Goal: Information Seeking & Learning: Understand process/instructions

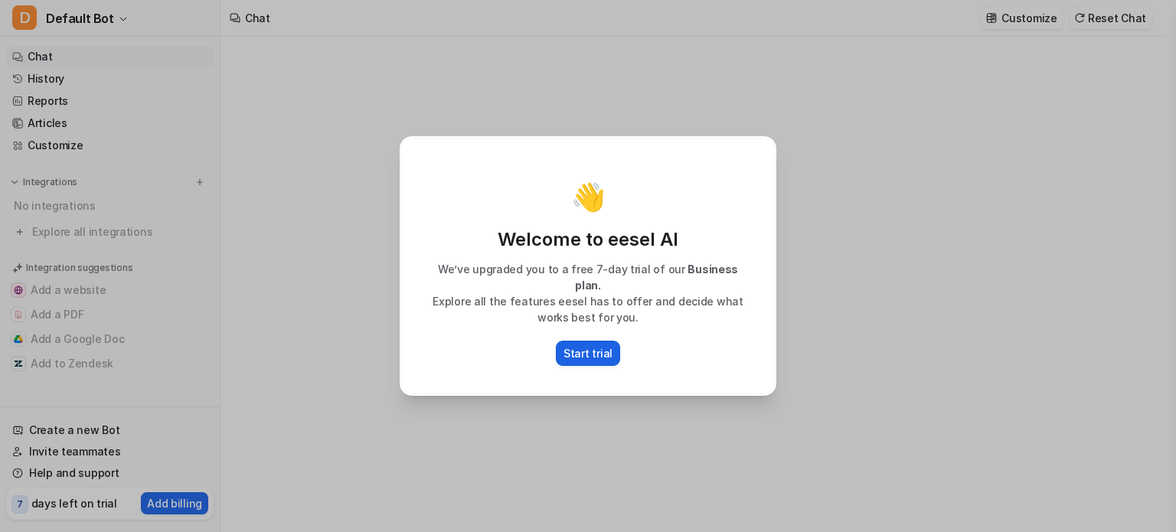
click at [594, 352] on p "Start trial" at bounding box center [588, 353] width 49 height 16
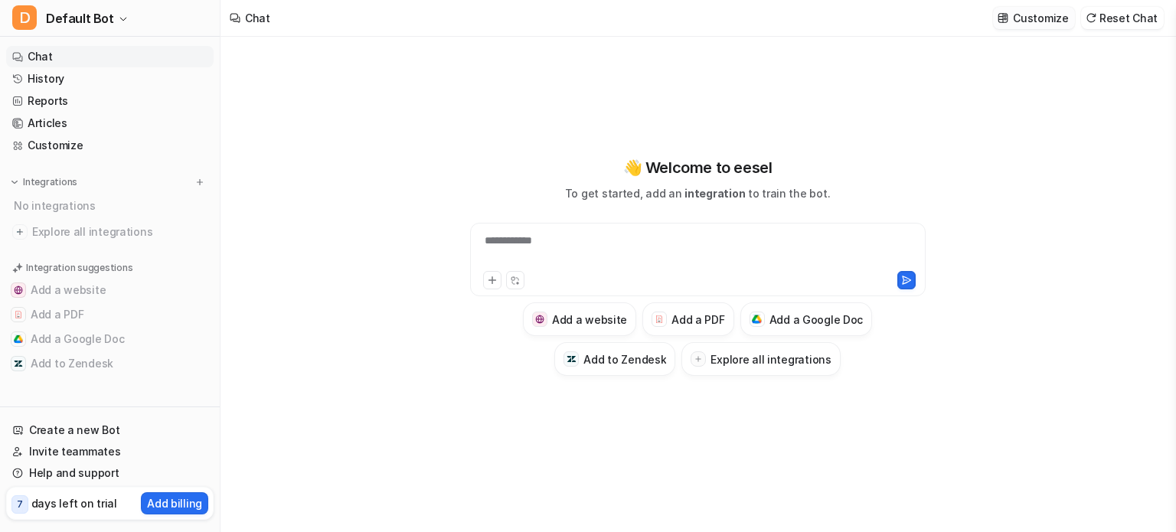
click at [1035, 16] on p "Customize" at bounding box center [1040, 18] width 55 height 16
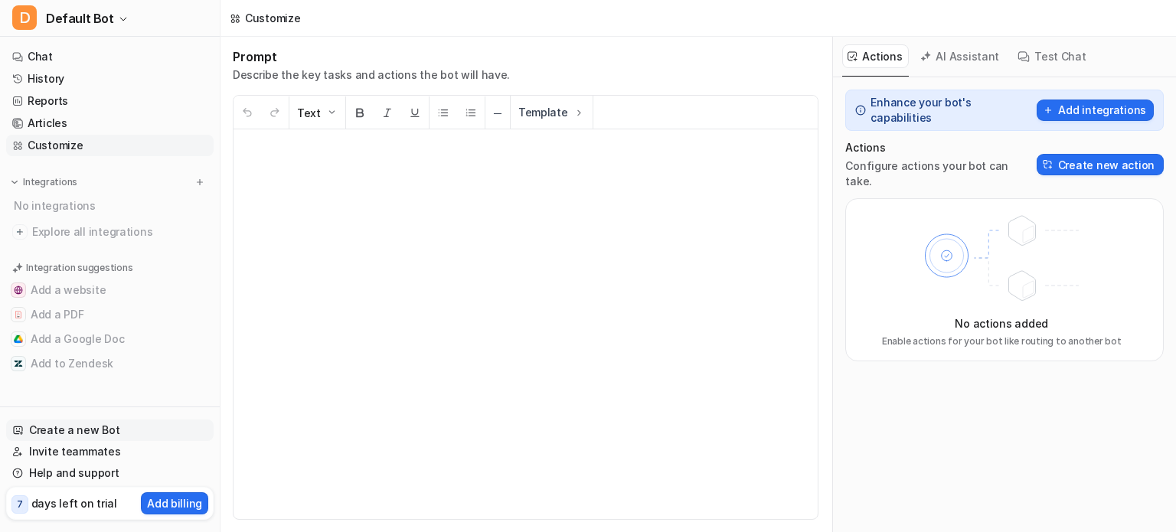
click at [87, 434] on link "Create a new Bot" at bounding box center [110, 430] width 208 height 21
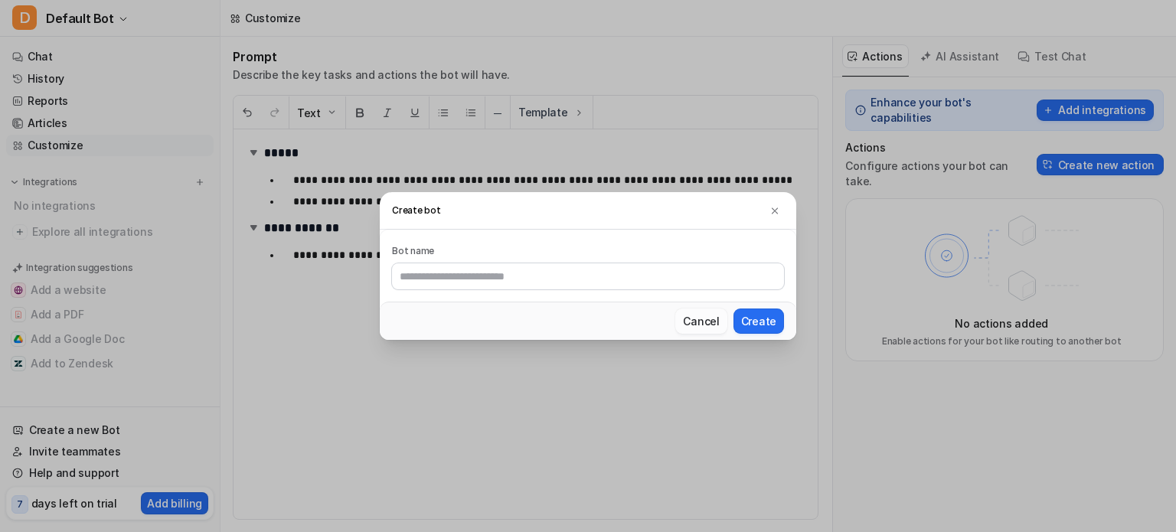
click at [695, 321] on button "Cancel" at bounding box center [701, 321] width 51 height 25
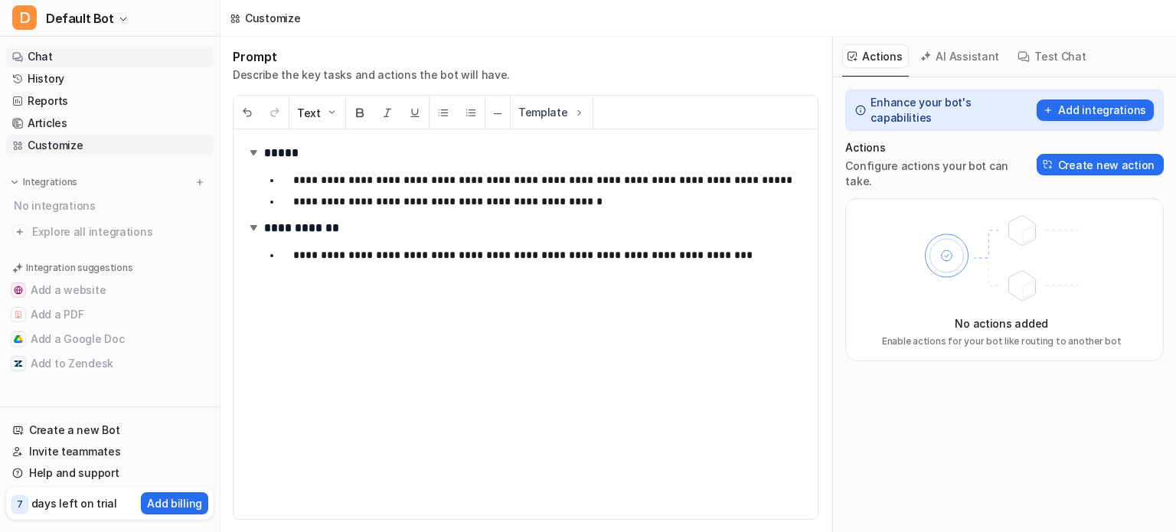
click at [37, 57] on link "Chat" at bounding box center [110, 56] width 208 height 21
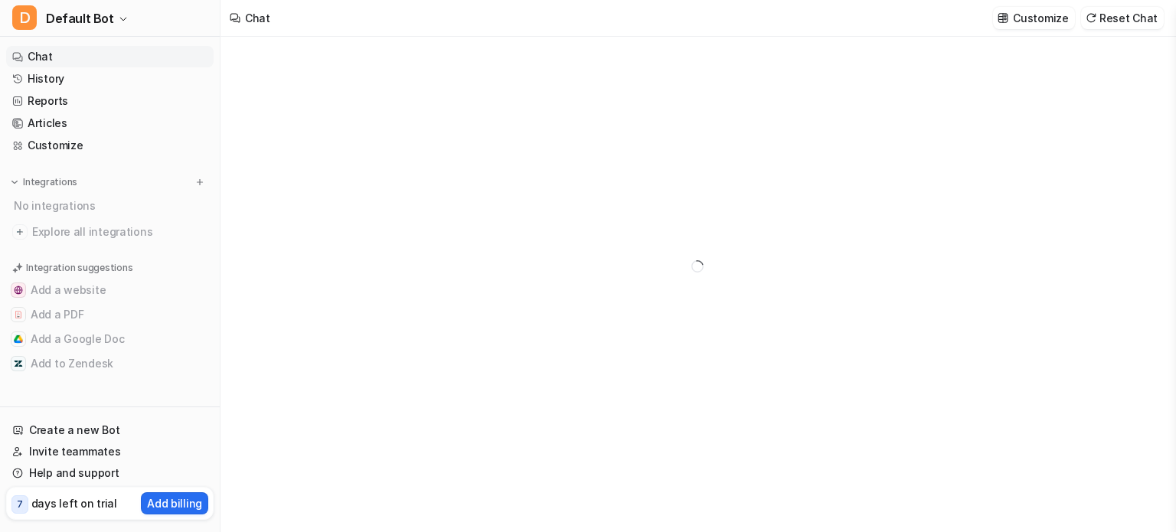
type textarea "**********"
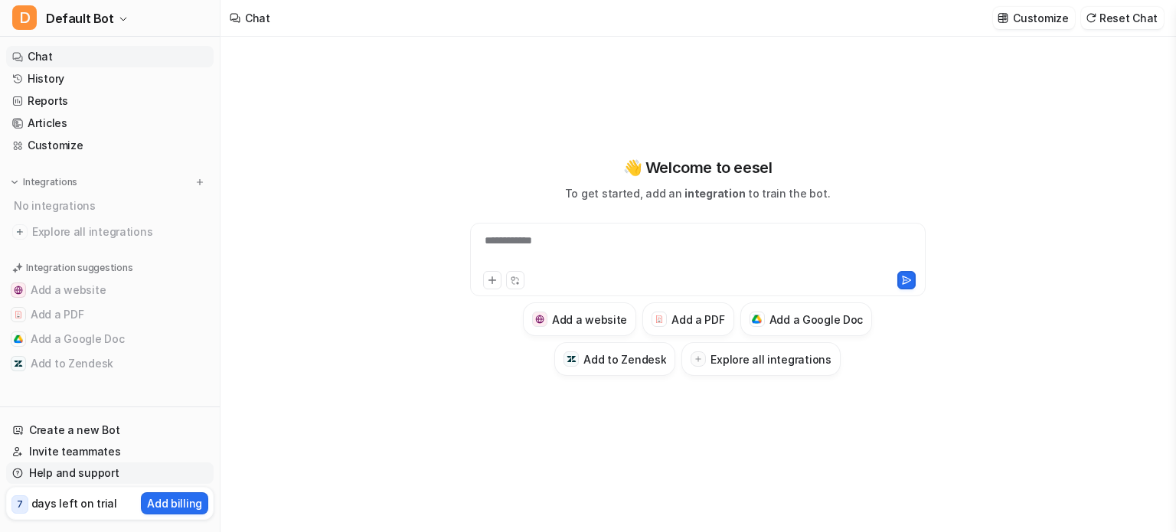
click at [65, 476] on link "Help and support" at bounding box center [110, 473] width 208 height 21
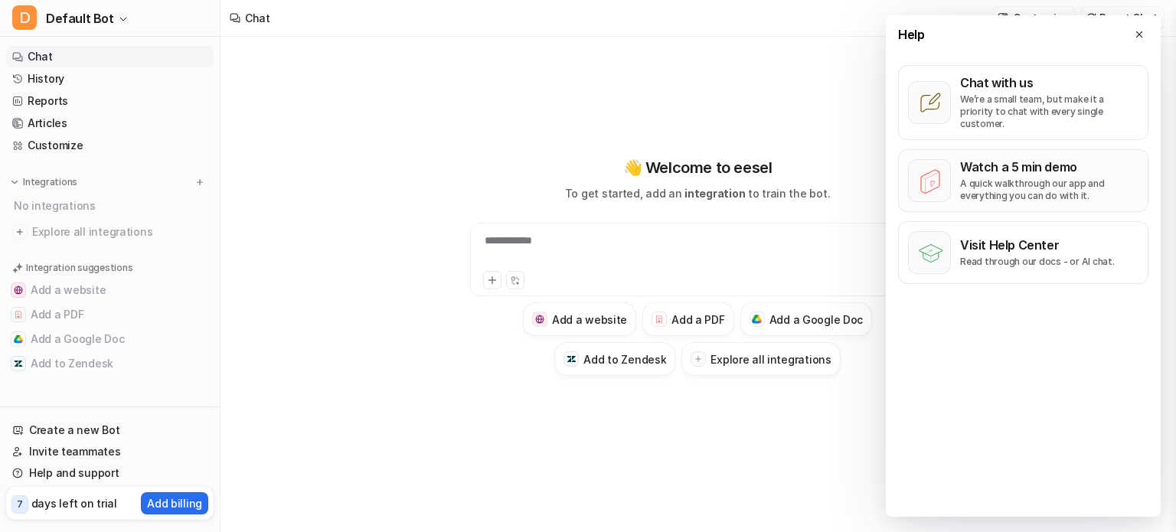
click at [980, 178] on p "A quick walkthrough our app and everything you can do with it." at bounding box center [1049, 190] width 178 height 25
